Goal: Navigation & Orientation: Find specific page/section

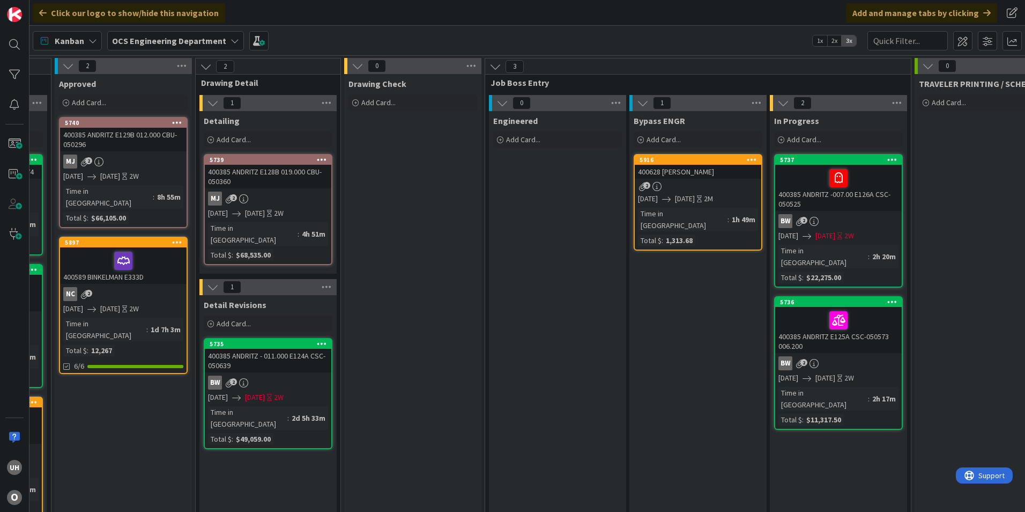
scroll to position [0, 934]
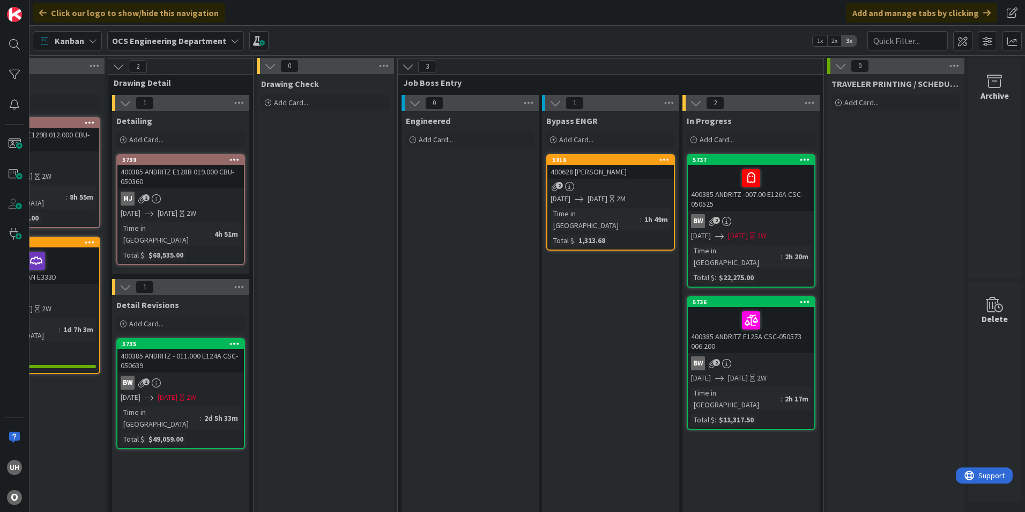
drag, startPoint x: 219, startPoint y: 380, endPoint x: 227, endPoint y: 380, distance: 8.0
click at [220, 392] on div "[DATE] [DATE] 2W" at bounding box center [182, 397] width 123 height 11
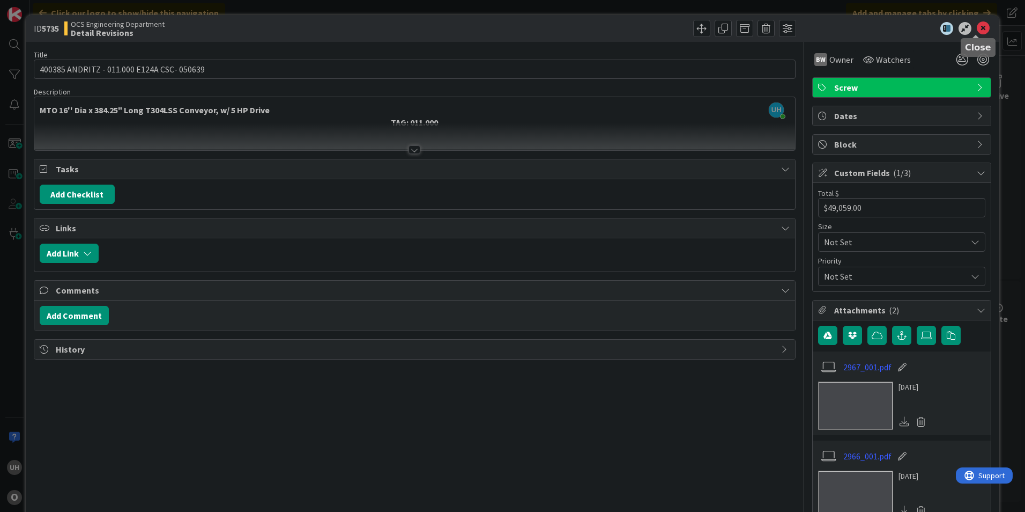
click at [977, 27] on icon at bounding box center [983, 28] width 13 height 13
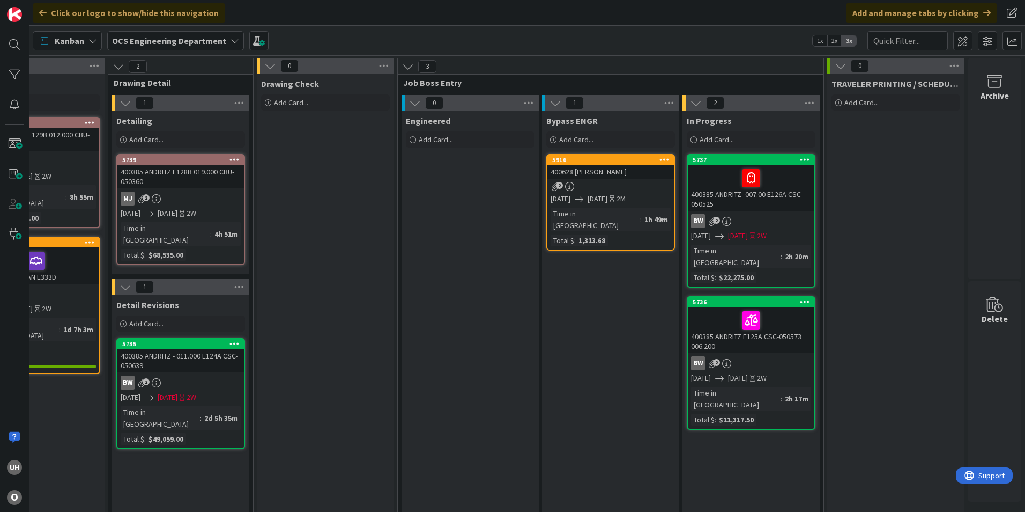
click at [602, 175] on div "400628 [PERSON_NAME]" at bounding box center [611, 172] width 127 height 14
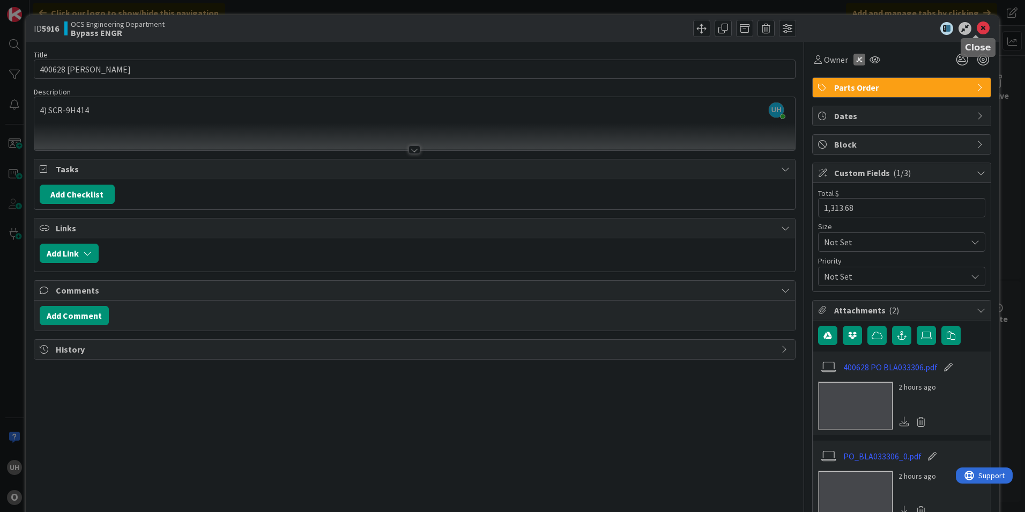
click at [981, 27] on icon at bounding box center [983, 28] width 13 height 13
